Goal: Task Accomplishment & Management: Use online tool/utility

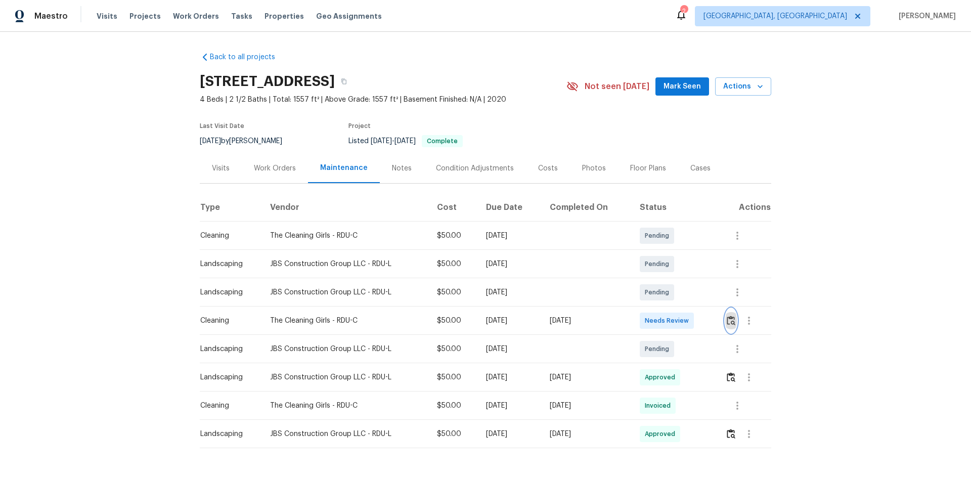
click at [690, 320] on img "button" at bounding box center [731, 321] width 9 height 10
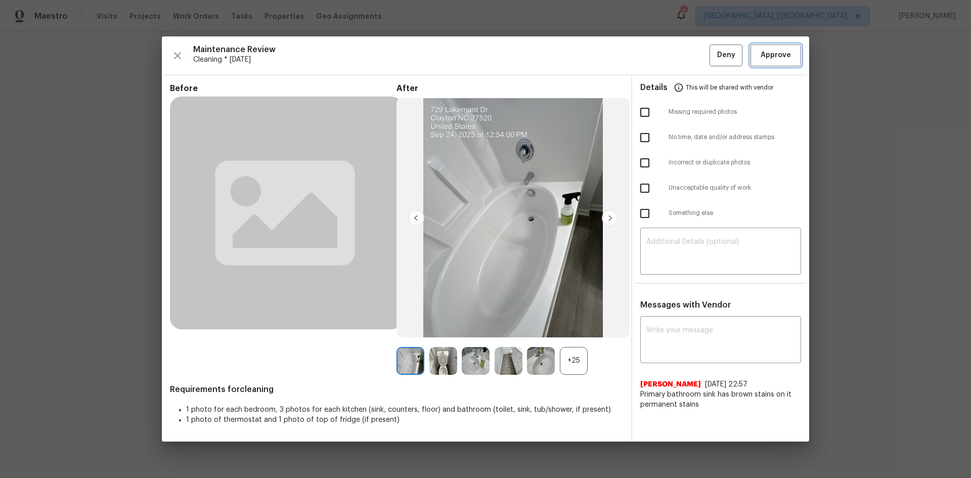
click at [690, 65] on button "Approve" at bounding box center [775, 55] width 51 height 22
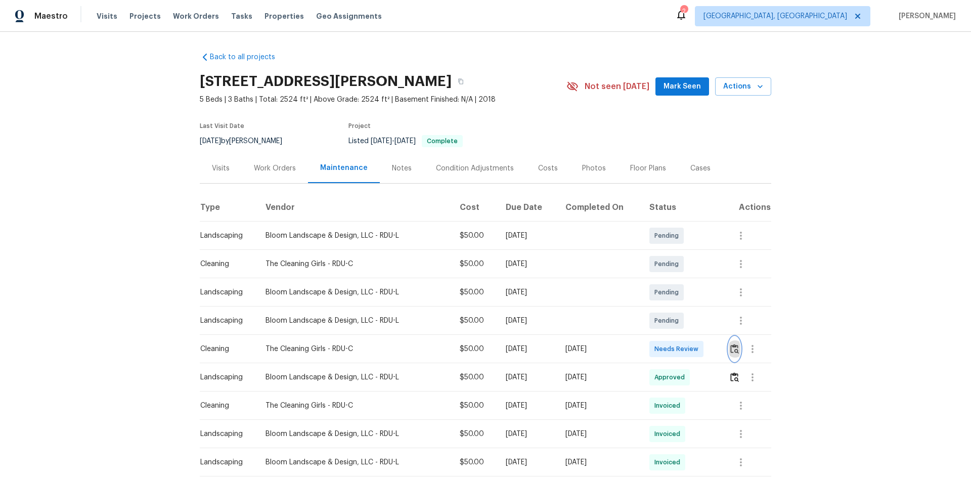
click at [690, 320] on img "button" at bounding box center [734, 349] width 9 height 10
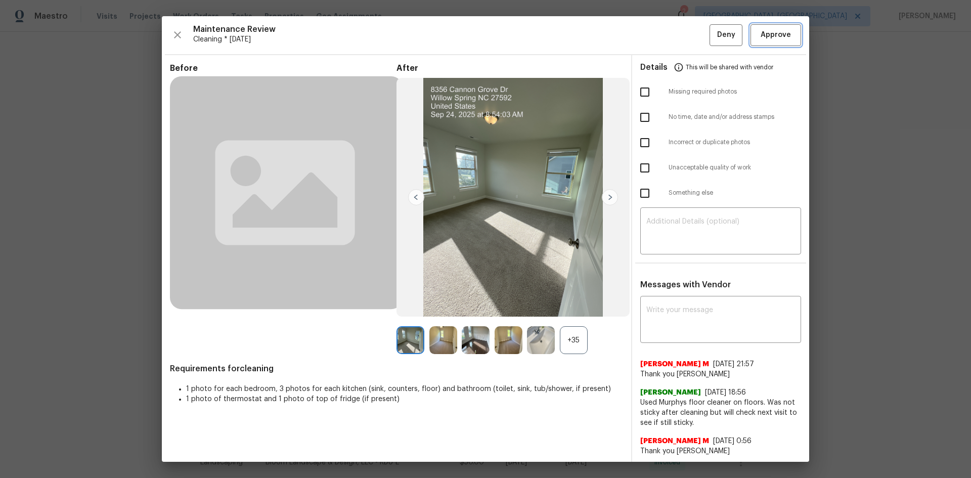
click at [690, 29] on span "Approve" at bounding box center [775, 35] width 30 height 13
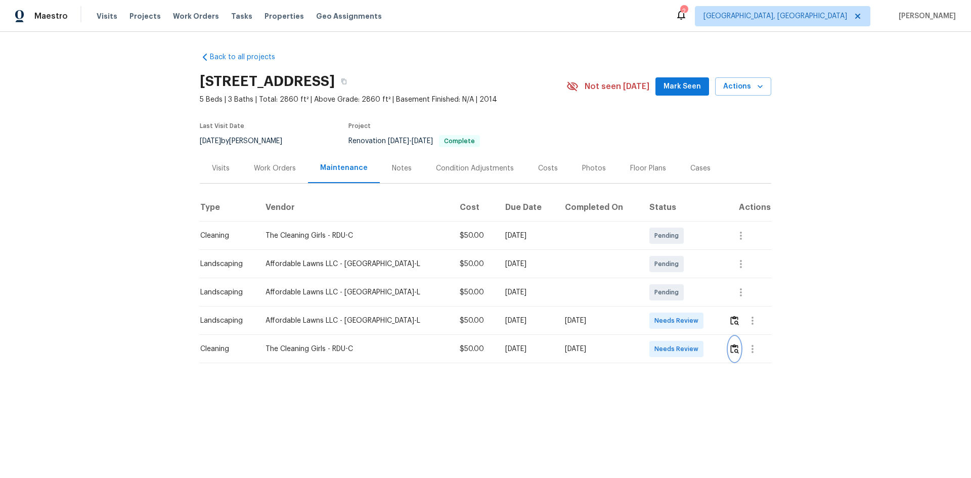
click at [690, 320] on button "button" at bounding box center [735, 349] width 12 height 24
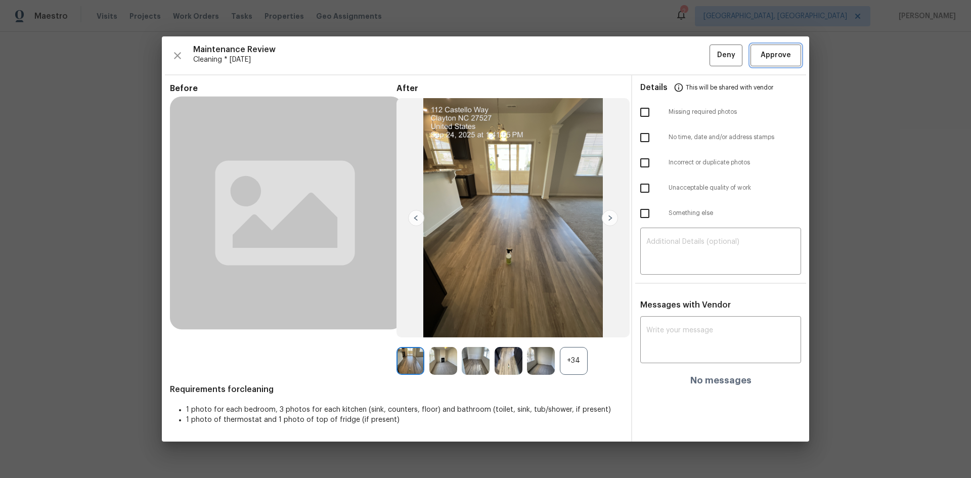
click at [690, 52] on span "Approve" at bounding box center [775, 55] width 30 height 13
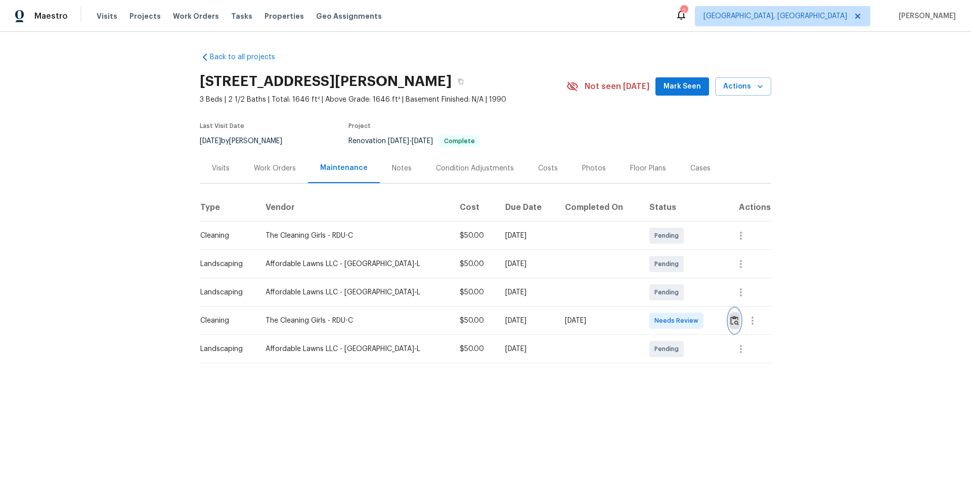
click at [690, 316] on img "button" at bounding box center [734, 321] width 9 height 10
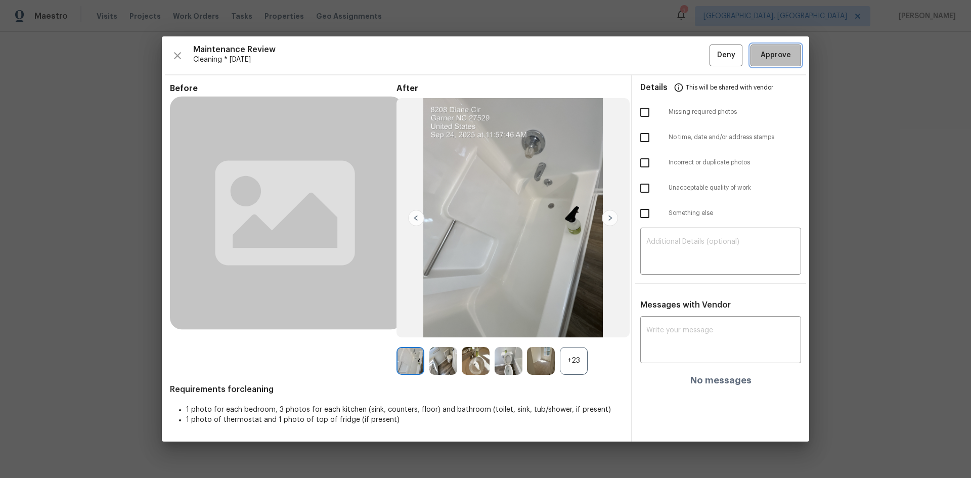
click at [690, 48] on button "Approve" at bounding box center [775, 55] width 51 height 22
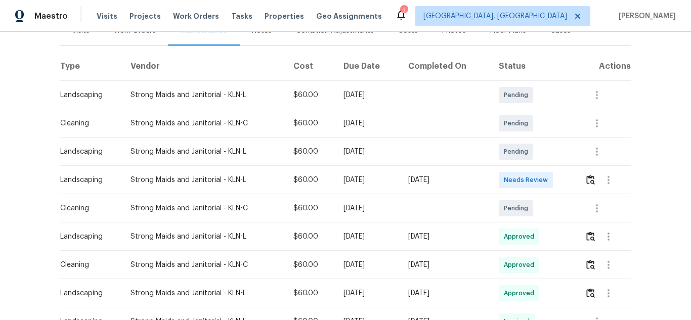
scroll to position [152, 0]
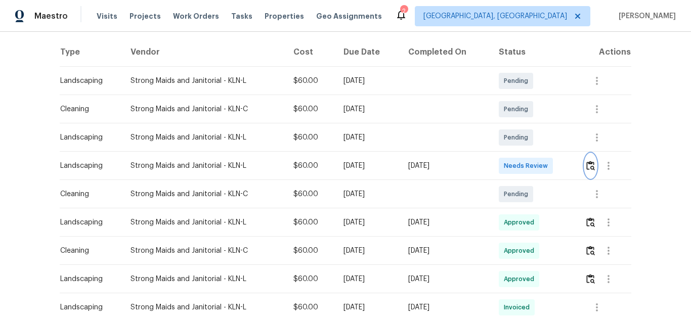
click at [587, 165] on img "button" at bounding box center [590, 166] width 9 height 10
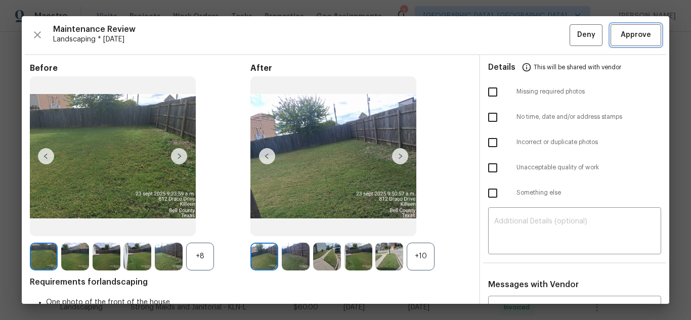
click at [637, 37] on span "Approve" at bounding box center [635, 35] width 30 height 13
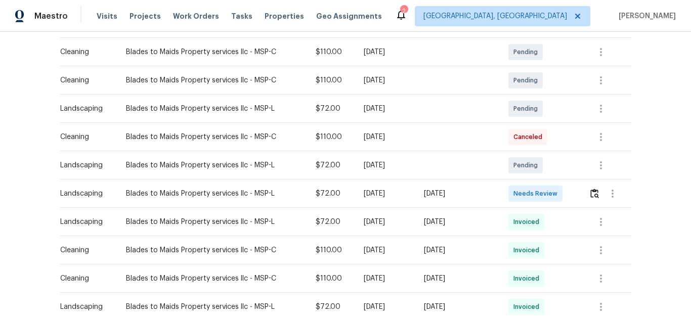
scroll to position [202, 0]
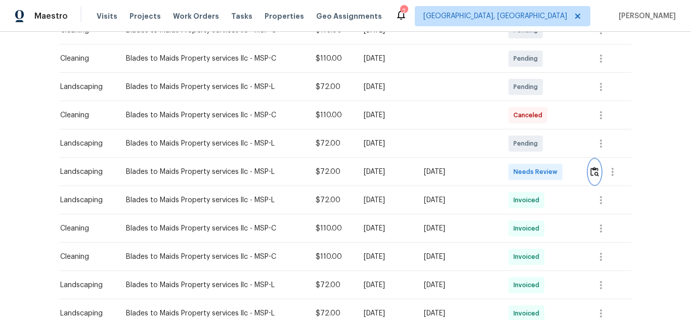
click at [589, 171] on button "button" at bounding box center [595, 172] width 12 height 24
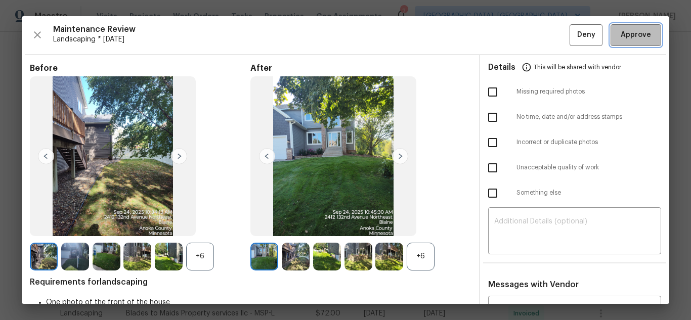
click at [637, 37] on span "Approve" at bounding box center [635, 35] width 30 height 13
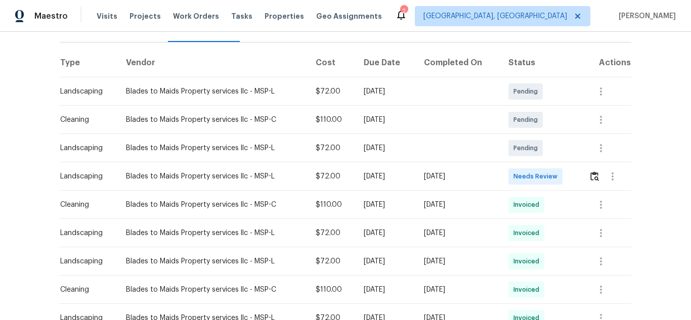
scroll to position [152, 0]
click at [593, 171] on img "button" at bounding box center [594, 176] width 9 height 10
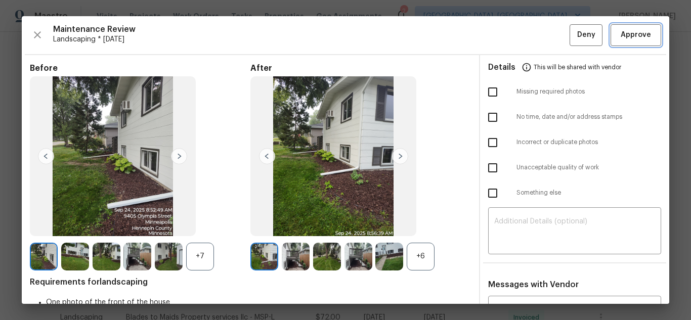
click at [637, 37] on span "Approve" at bounding box center [635, 35] width 30 height 13
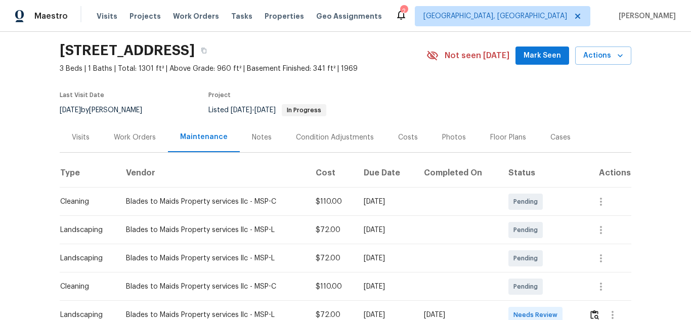
scroll to position [152, 0]
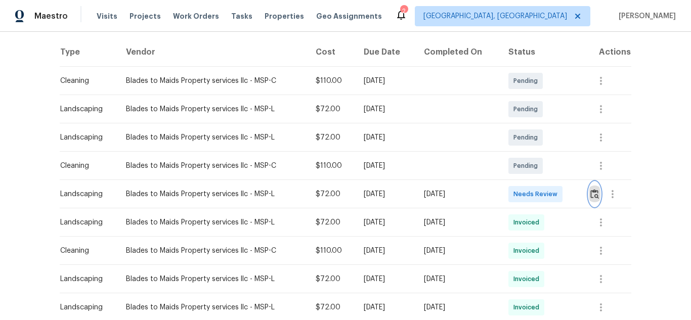
click at [594, 190] on img "button" at bounding box center [594, 194] width 9 height 10
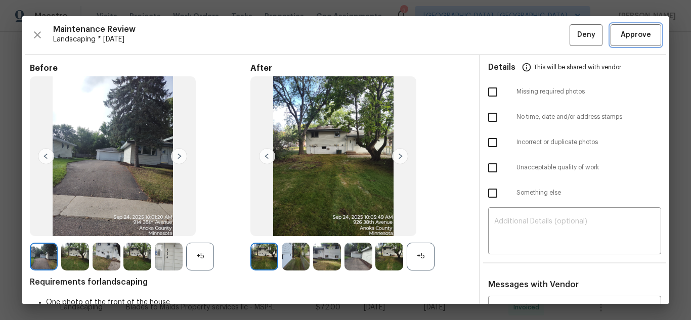
click at [637, 37] on span "Approve" at bounding box center [635, 35] width 30 height 13
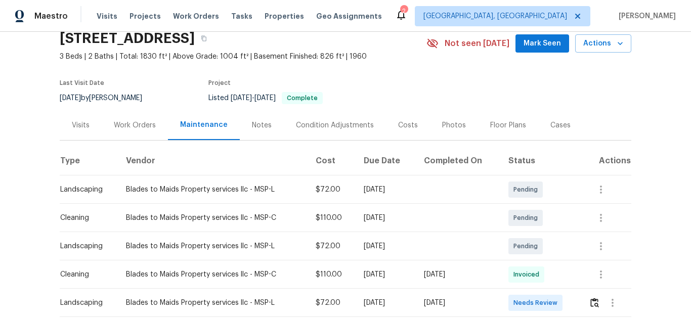
scroll to position [101, 0]
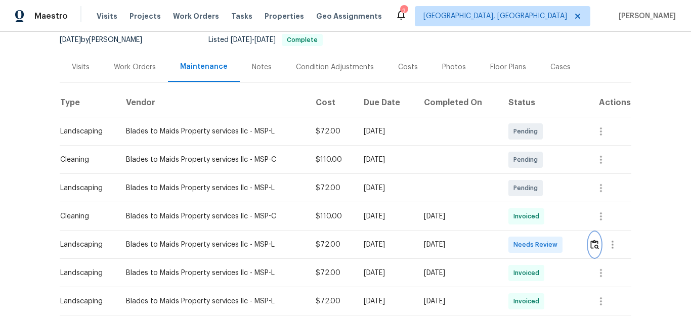
click at [590, 246] on img "button" at bounding box center [594, 245] width 9 height 10
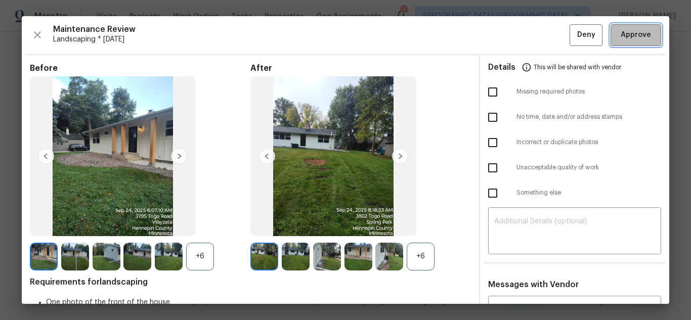
click at [638, 37] on span "Approve" at bounding box center [635, 35] width 30 height 13
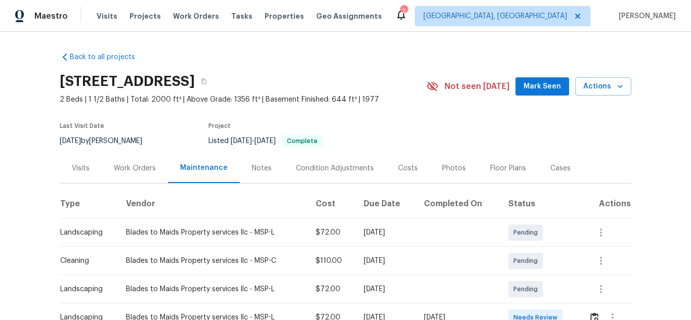
scroll to position [152, 0]
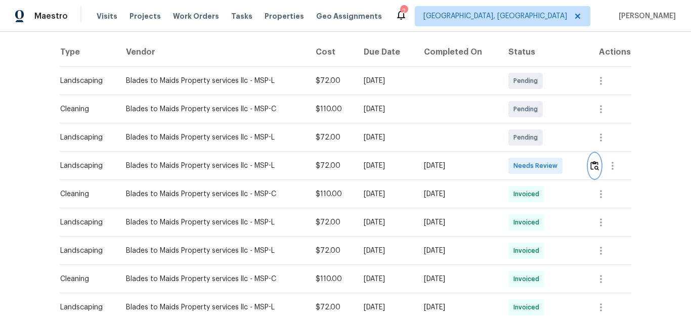
click at [591, 173] on button "button" at bounding box center [595, 166] width 12 height 24
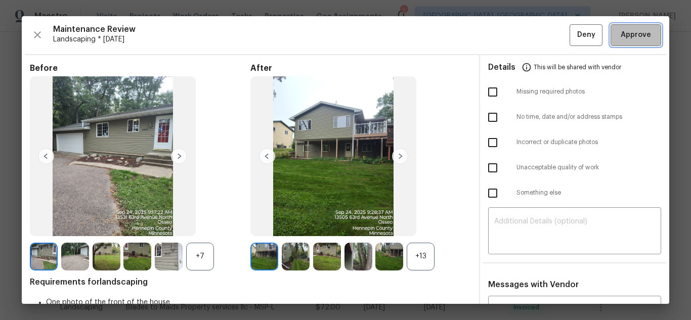
click at [628, 37] on span "Approve" at bounding box center [635, 35] width 30 height 13
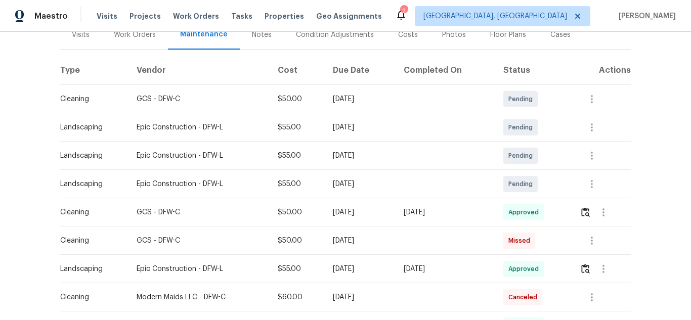
scroll to position [152, 0]
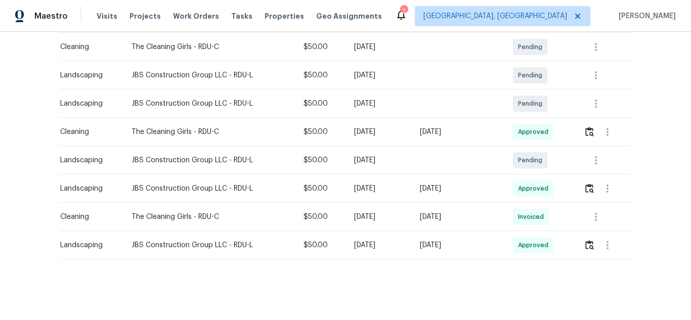
scroll to position [193, 0]
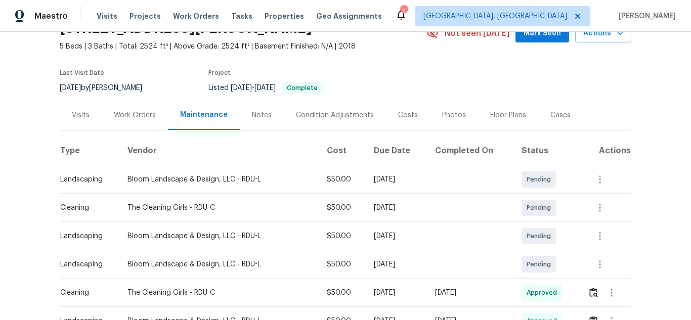
scroll to position [152, 0]
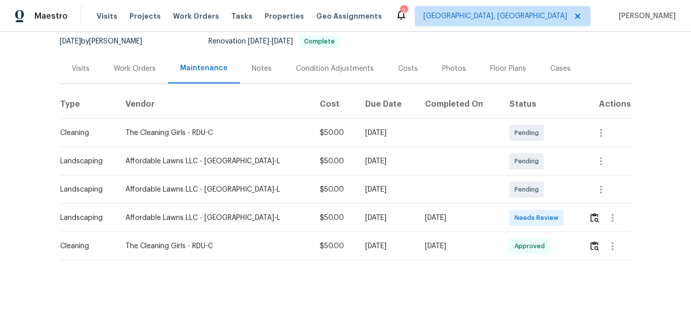
scroll to position [108, 0]
click at [590, 212] on img "button" at bounding box center [594, 217] width 9 height 10
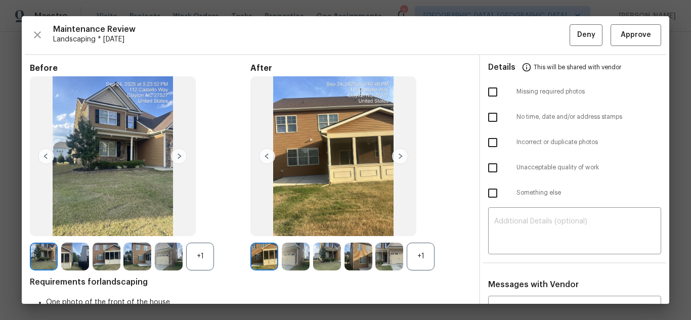
drag, startPoint x: 466, startPoint y: 4, endPoint x: 441, endPoint y: 12, distance: 26.1
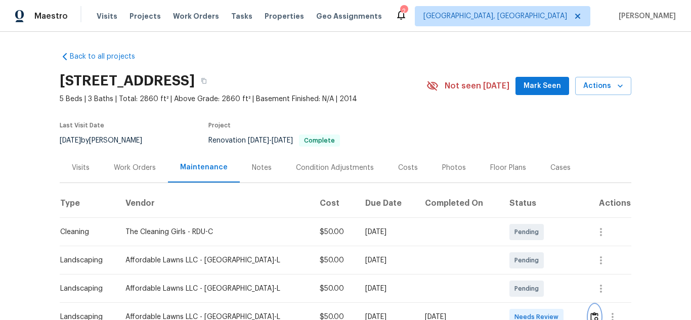
scroll to position [0, 0]
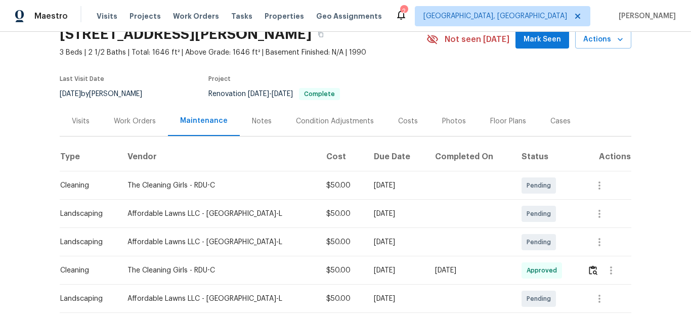
scroll to position [108, 0]
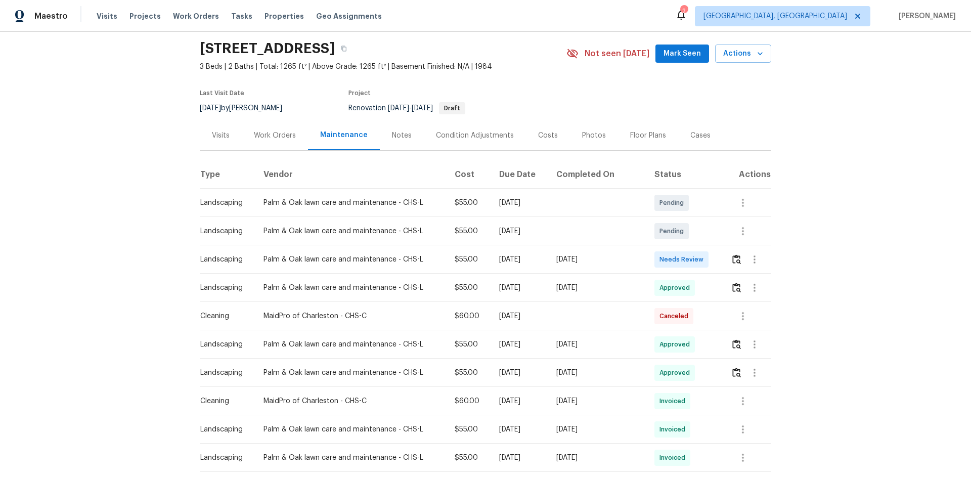
scroll to position [51, 0]
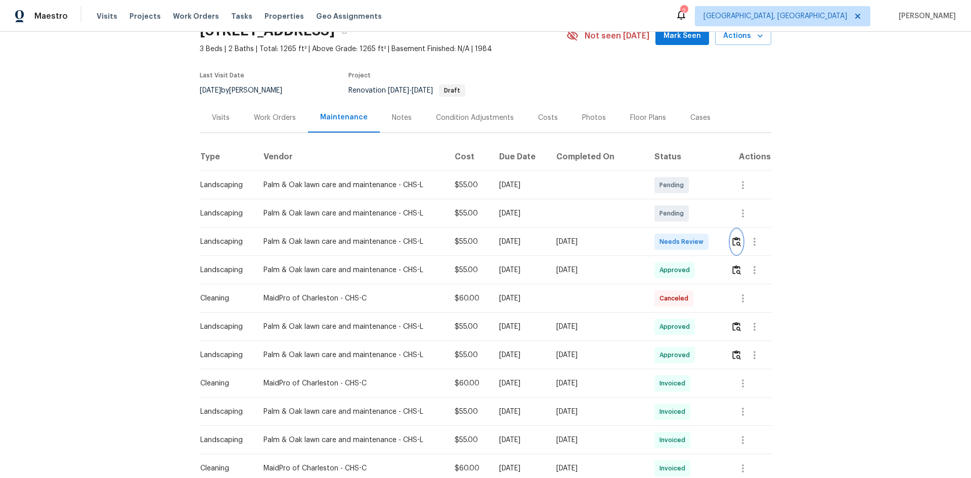
click at [690, 244] on img "button" at bounding box center [736, 242] width 9 height 10
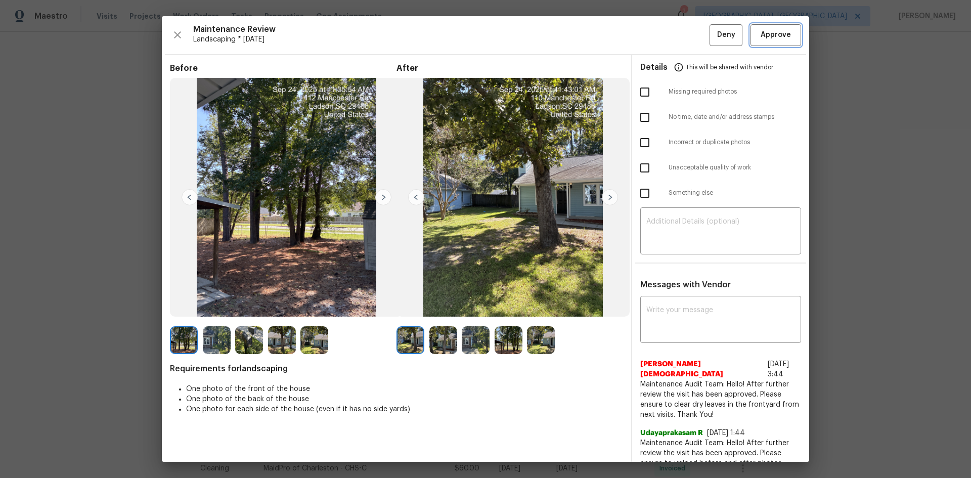
click at [690, 35] on span "Approve" at bounding box center [775, 35] width 30 height 13
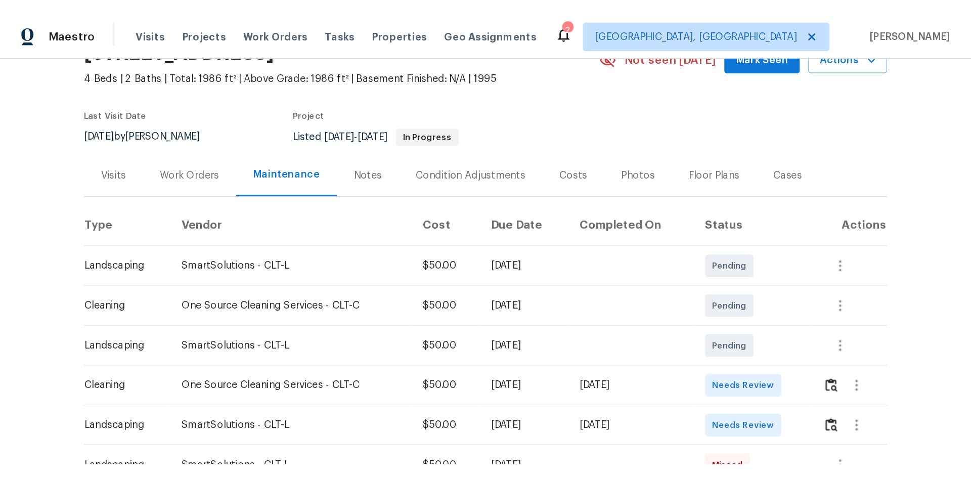
scroll to position [202, 0]
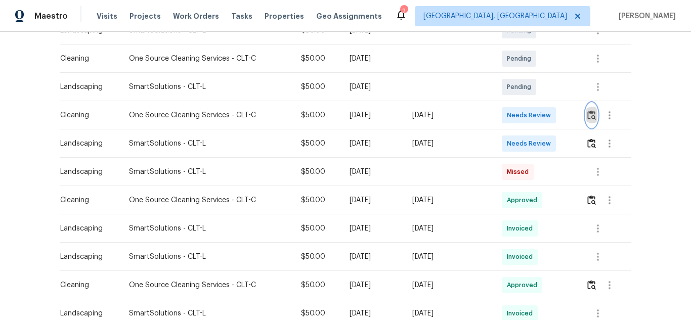
click at [590, 112] on img "button" at bounding box center [591, 115] width 9 height 10
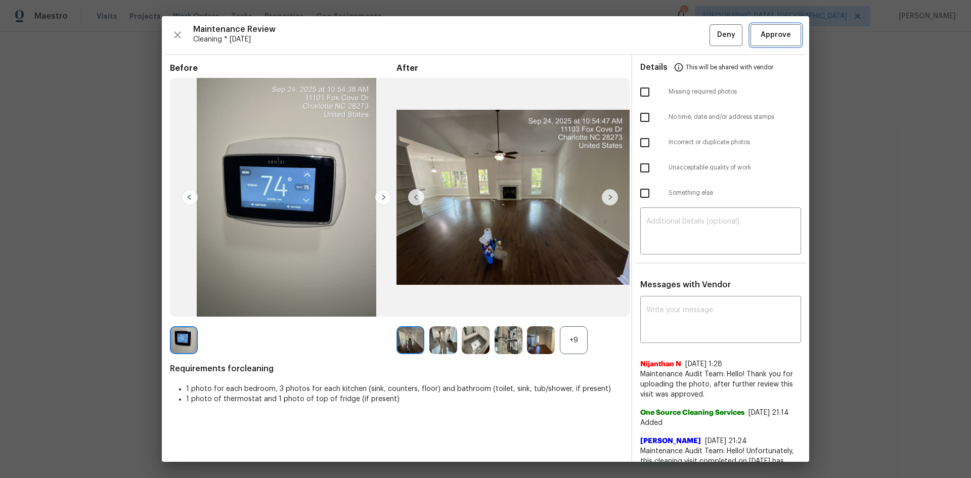
click at [690, 35] on span "Approve" at bounding box center [775, 35] width 30 height 13
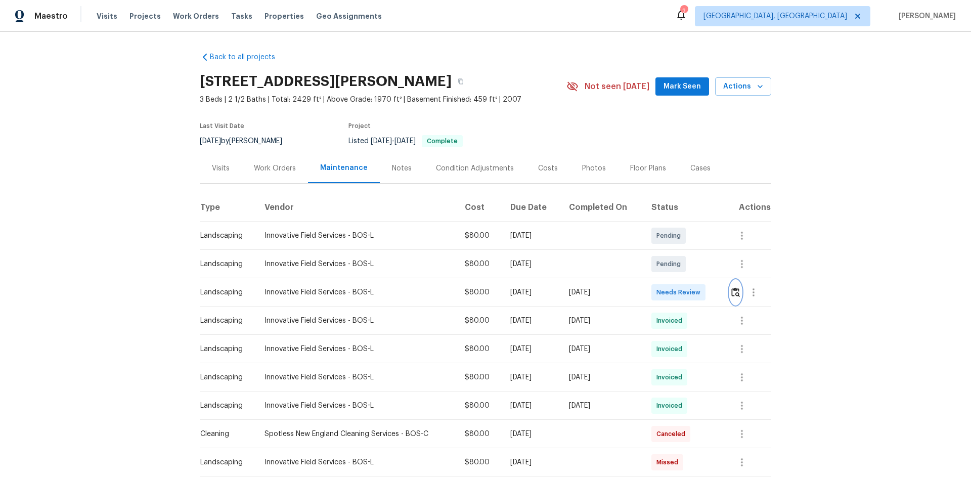
click at [690, 289] on img "button" at bounding box center [735, 292] width 9 height 10
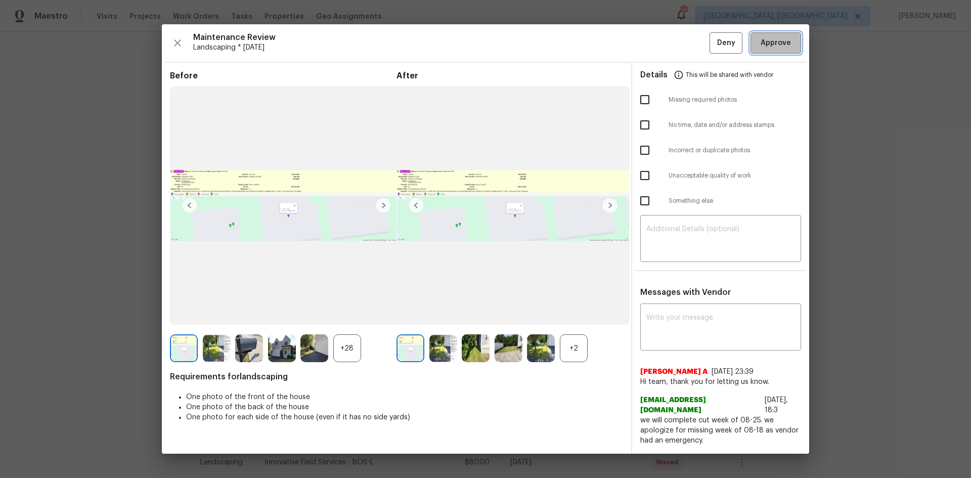
click at [690, 50] on span "Approve" at bounding box center [775, 43] width 30 height 13
